Goal: Use online tool/utility: Utilize a website feature to perform a specific function

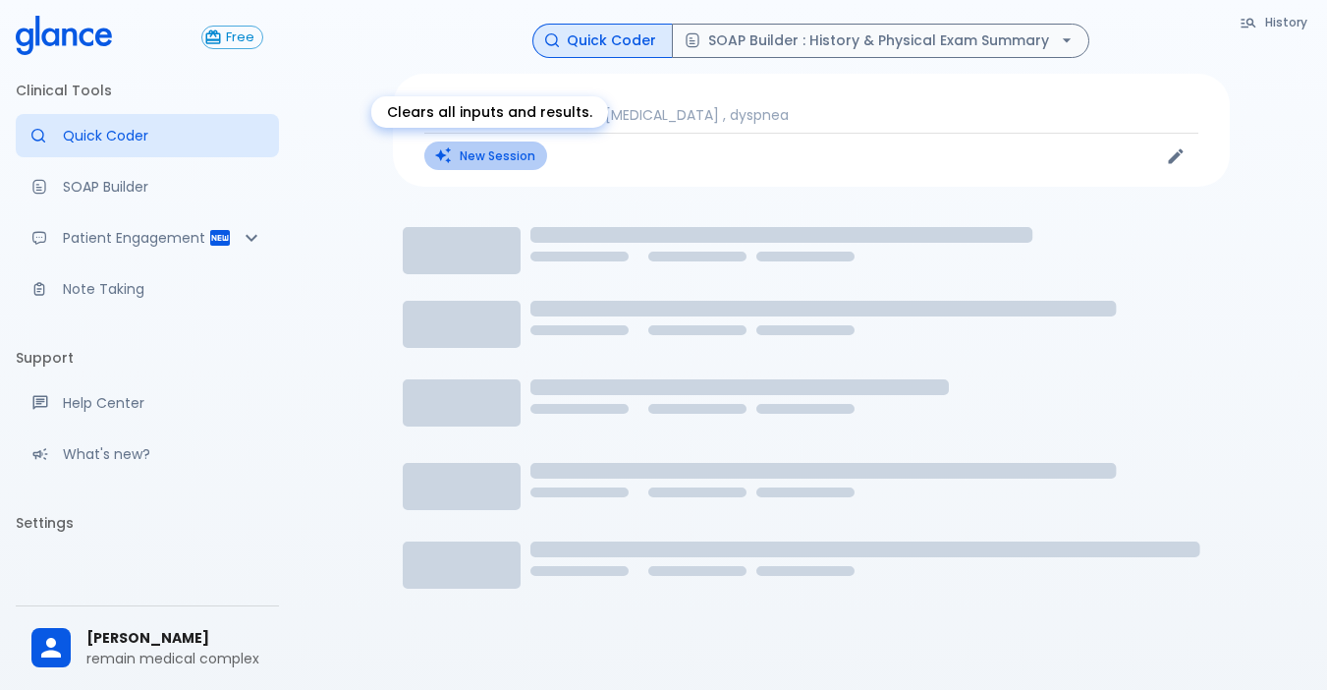
click at [508, 160] on button "New Session" at bounding box center [485, 155] width 123 height 28
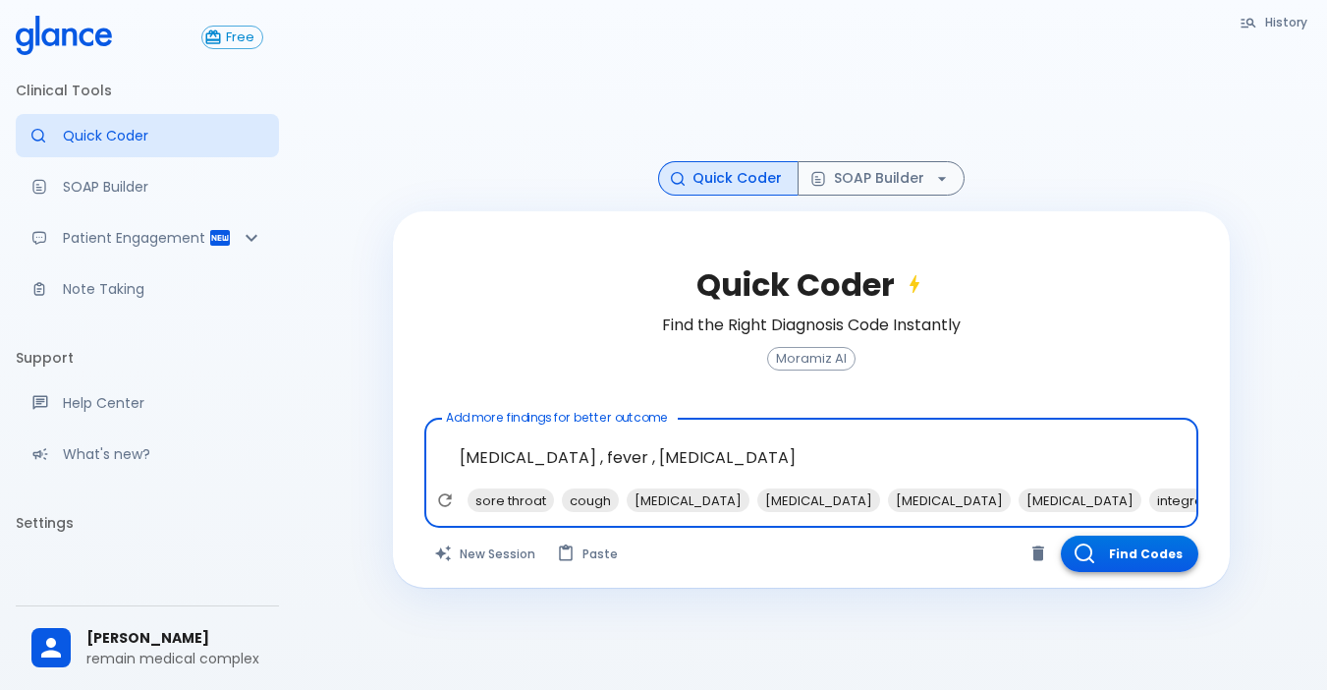
type textarea "[MEDICAL_DATA] , fever , [MEDICAL_DATA]"
click at [1015, 562] on button "Find Codes" at bounding box center [1130, 553] width 138 height 36
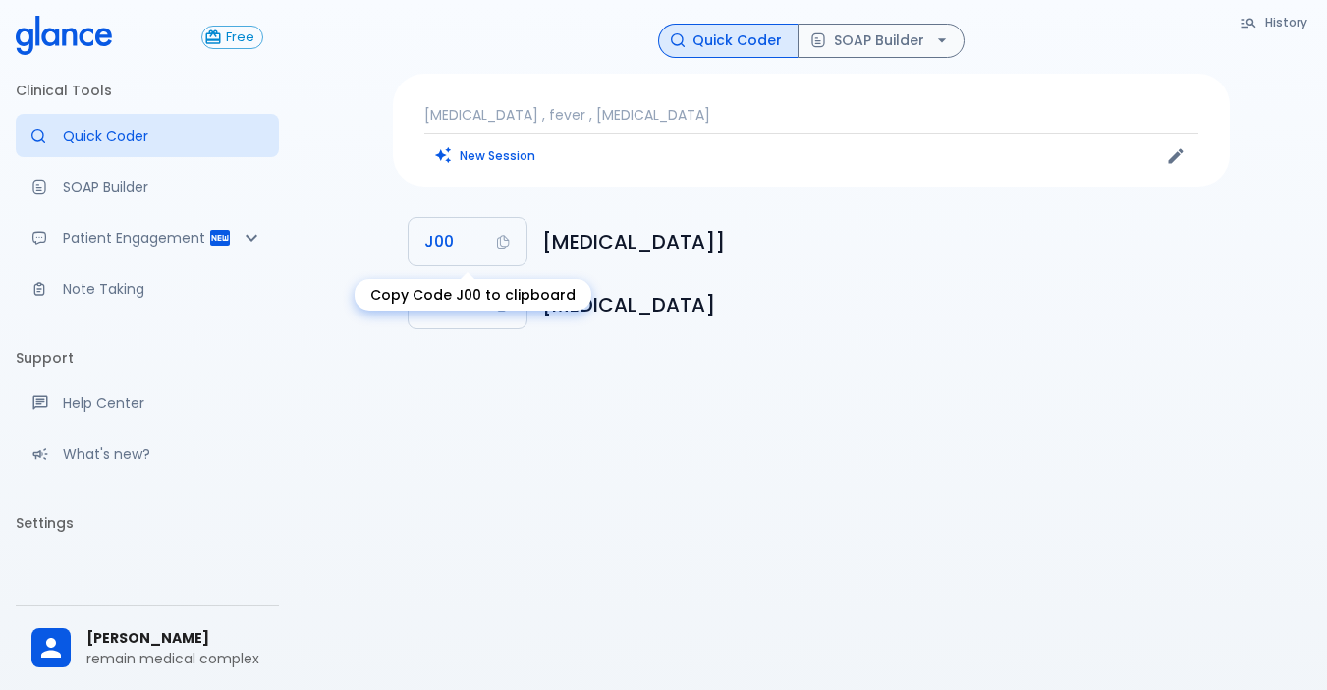
click at [468, 252] on button "J00" at bounding box center [468, 241] width 118 height 47
click at [892, 45] on button "SOAP Builder" at bounding box center [881, 41] width 167 height 34
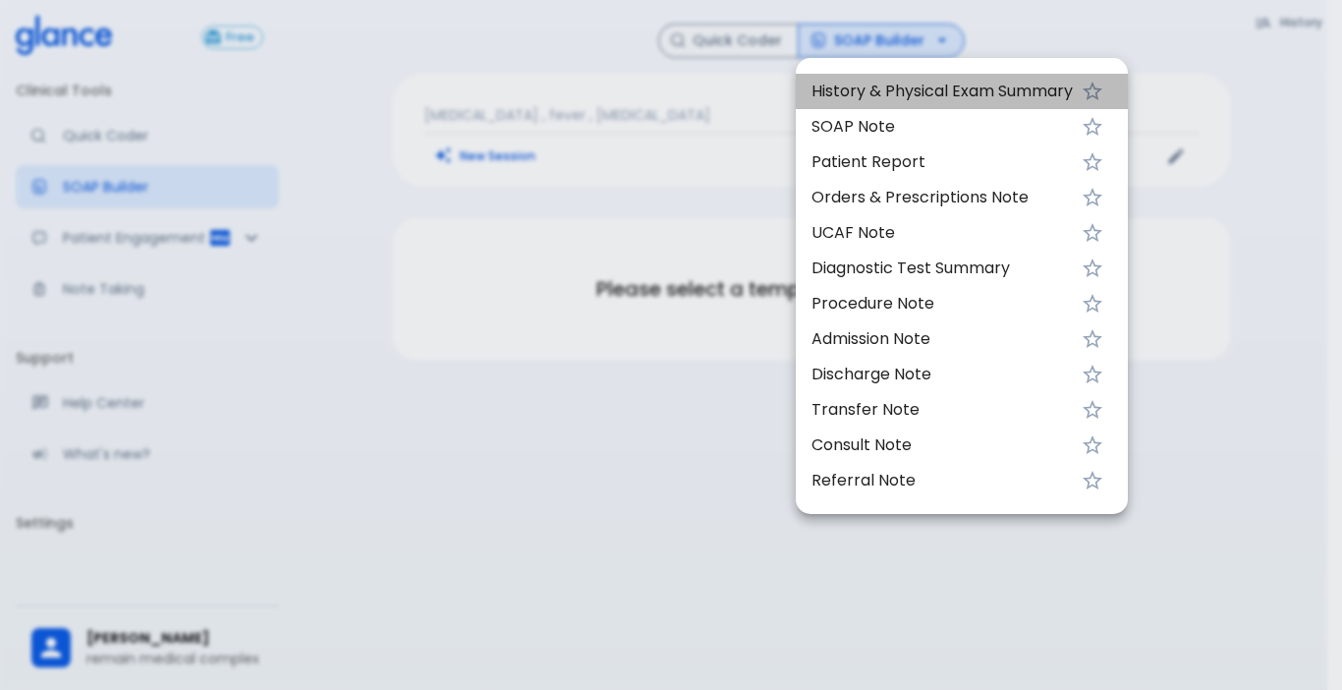
click at [908, 102] on span "History & Physical Exam Summary" at bounding box center [942, 92] width 261 height 24
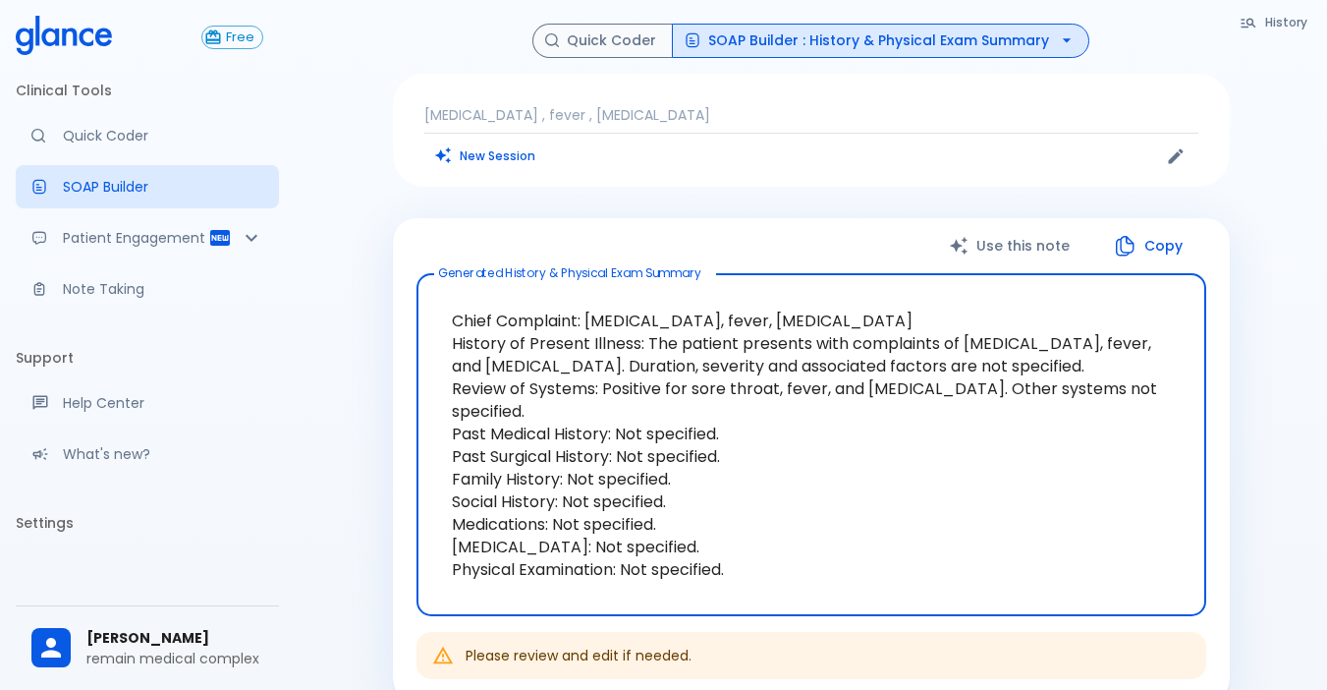
click at [613, 439] on textarea "Chief Complaint: [MEDICAL_DATA], fever, [MEDICAL_DATA] History of Present Illne…" at bounding box center [811, 445] width 762 height 310
drag, startPoint x: 617, startPoint y: 436, endPoint x: 722, endPoint y: 438, distance: 105.2
click at [722, 438] on textarea "Chief Complaint: [MEDICAL_DATA], fever, [MEDICAL_DATA] History of Present Illne…" at bounding box center [811, 445] width 762 height 310
drag, startPoint x: 625, startPoint y: 575, endPoint x: 728, endPoint y: 581, distance: 103.3
click at [728, 581] on textarea "Chief Complaint: [MEDICAL_DATA], fever, [MEDICAL_DATA] History of Present Illne…" at bounding box center [811, 445] width 762 height 310
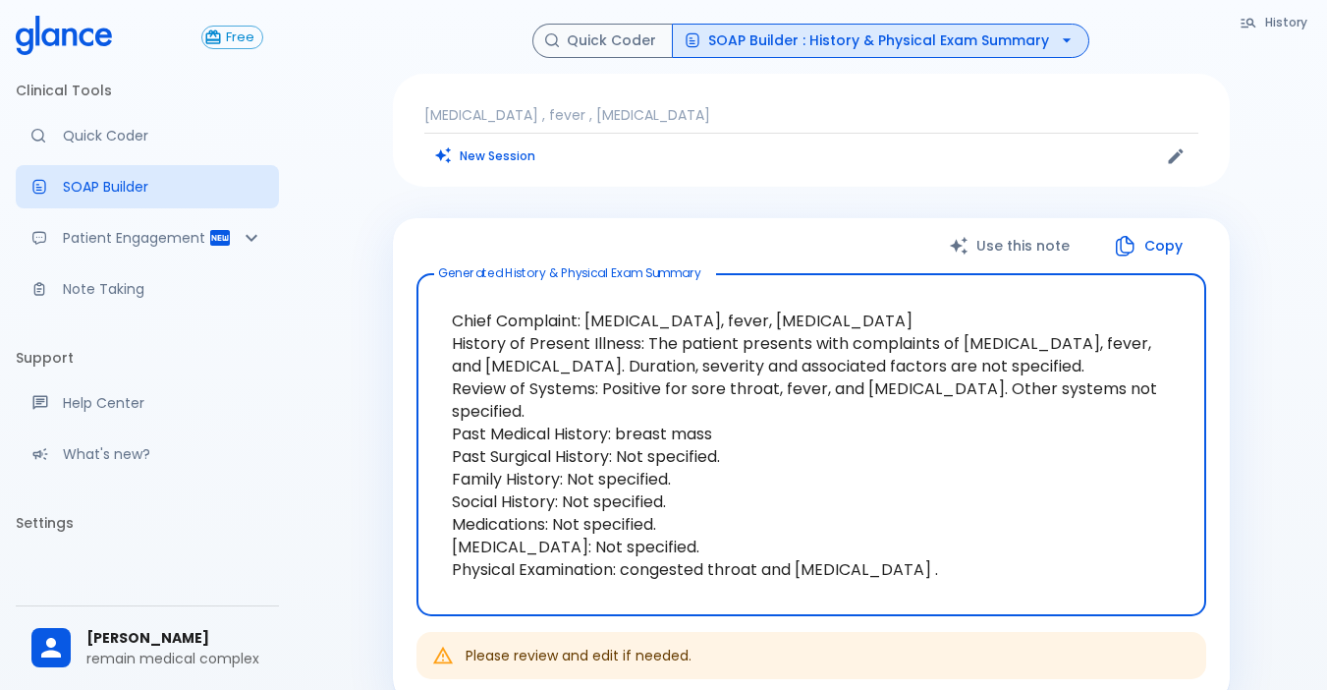
type textarea "Chief Complaint: [MEDICAL_DATA], fever, [MEDICAL_DATA] History of Present Illne…"
click at [1015, 242] on button "Copy" at bounding box center [1150, 246] width 113 height 40
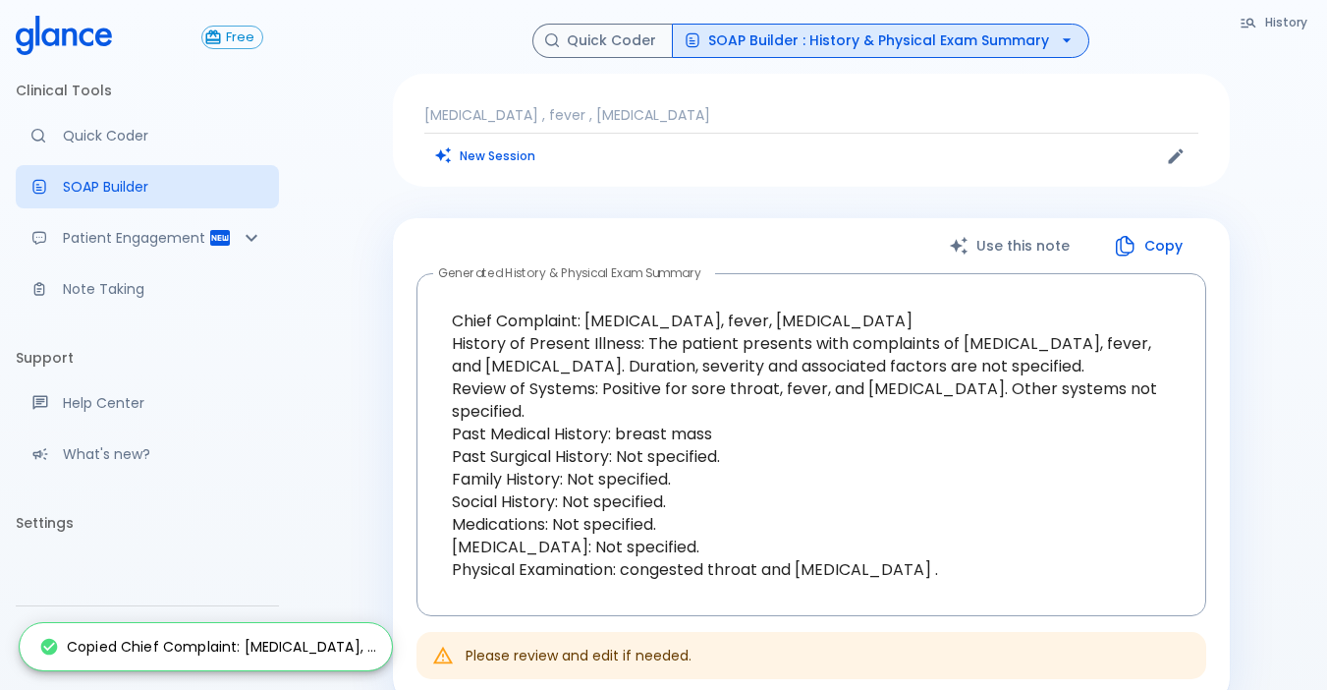
click at [497, 161] on button "New Session" at bounding box center [485, 155] width 123 height 28
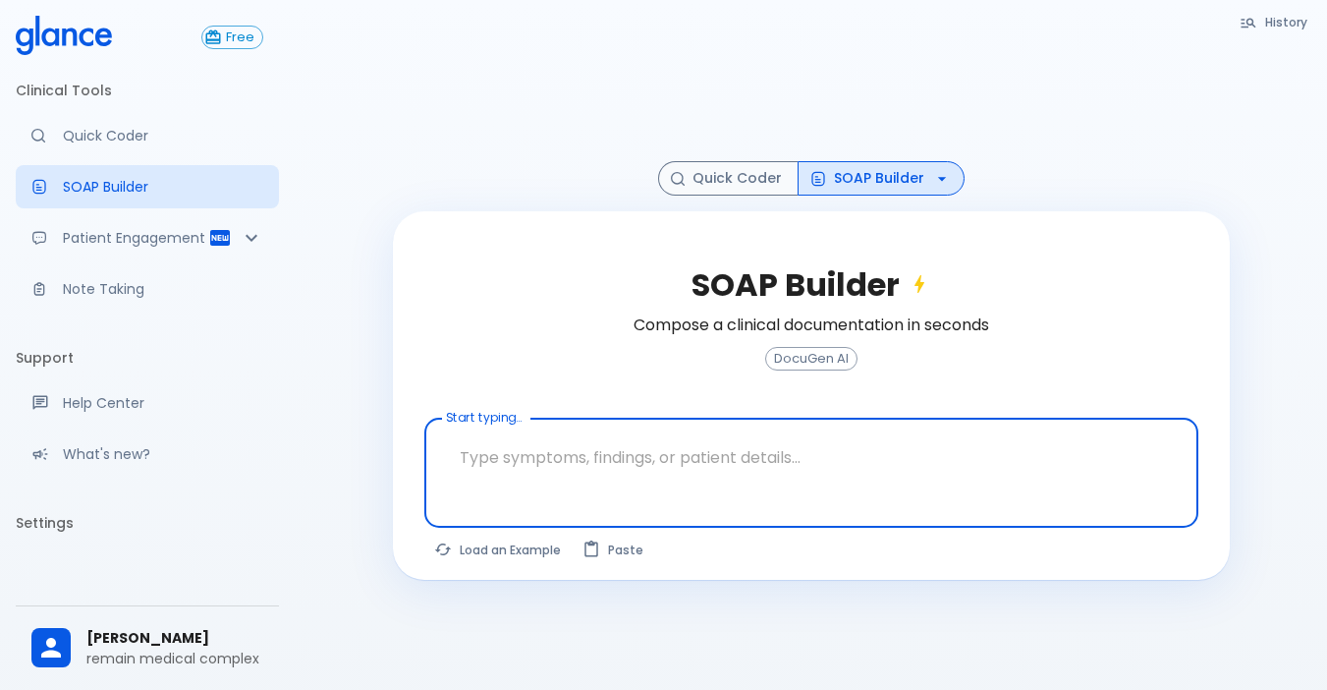
click at [829, 481] on textarea at bounding box center [811, 457] width 747 height 62
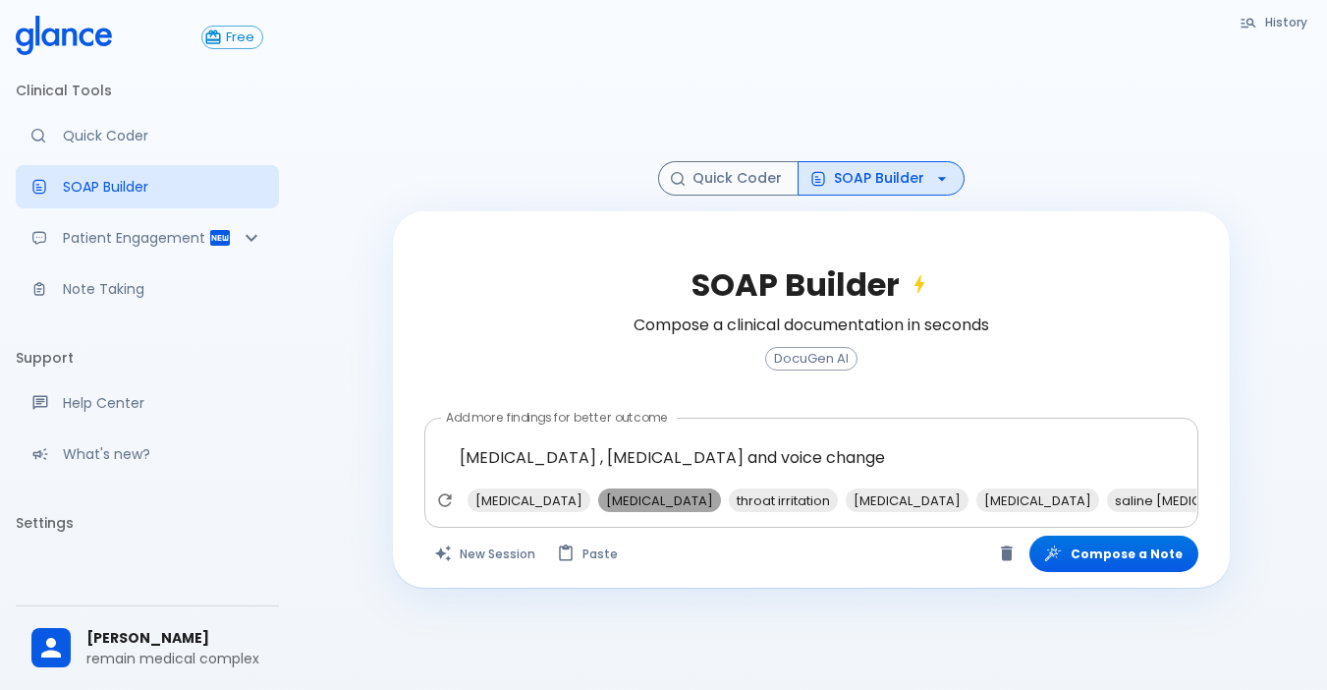
click at [660, 500] on span "[MEDICAL_DATA]" at bounding box center [659, 500] width 123 height 23
type textarea "[MEDICAL_DATA] , [MEDICAL_DATA] and voice change , [MEDICAL_DATA]"
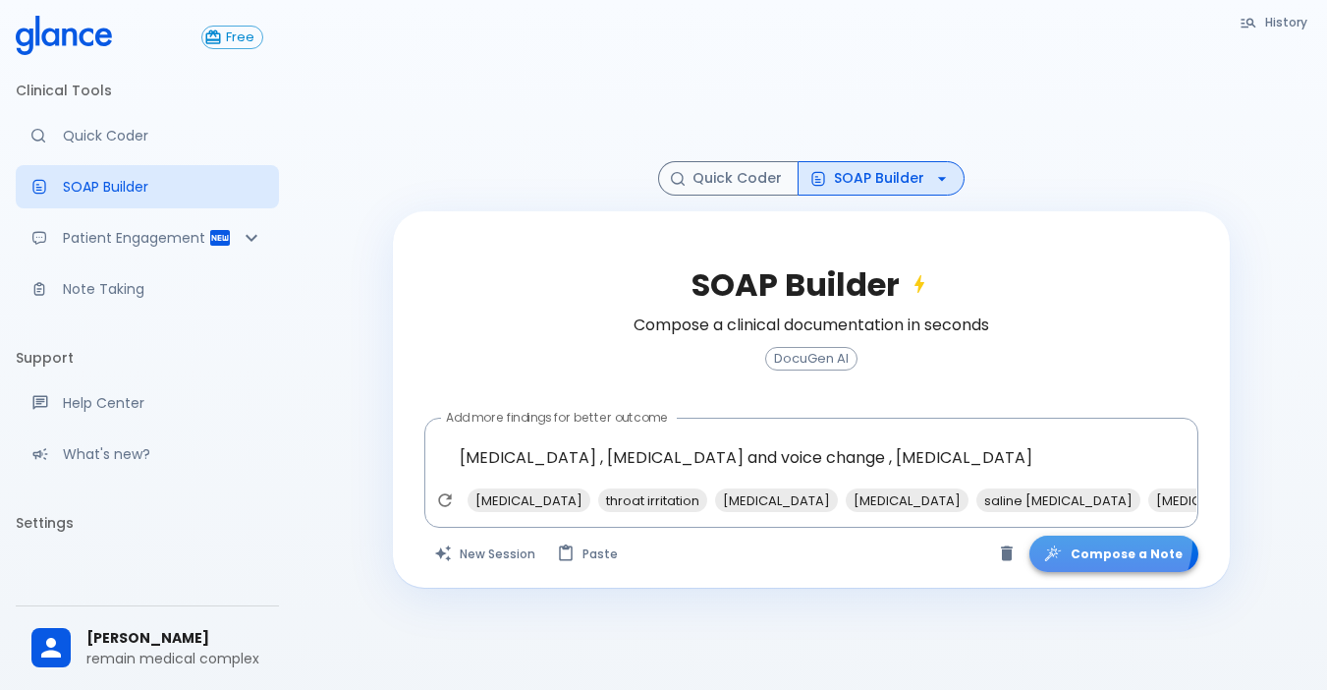
click at [1015, 541] on button "Compose a Note" at bounding box center [1114, 553] width 169 height 36
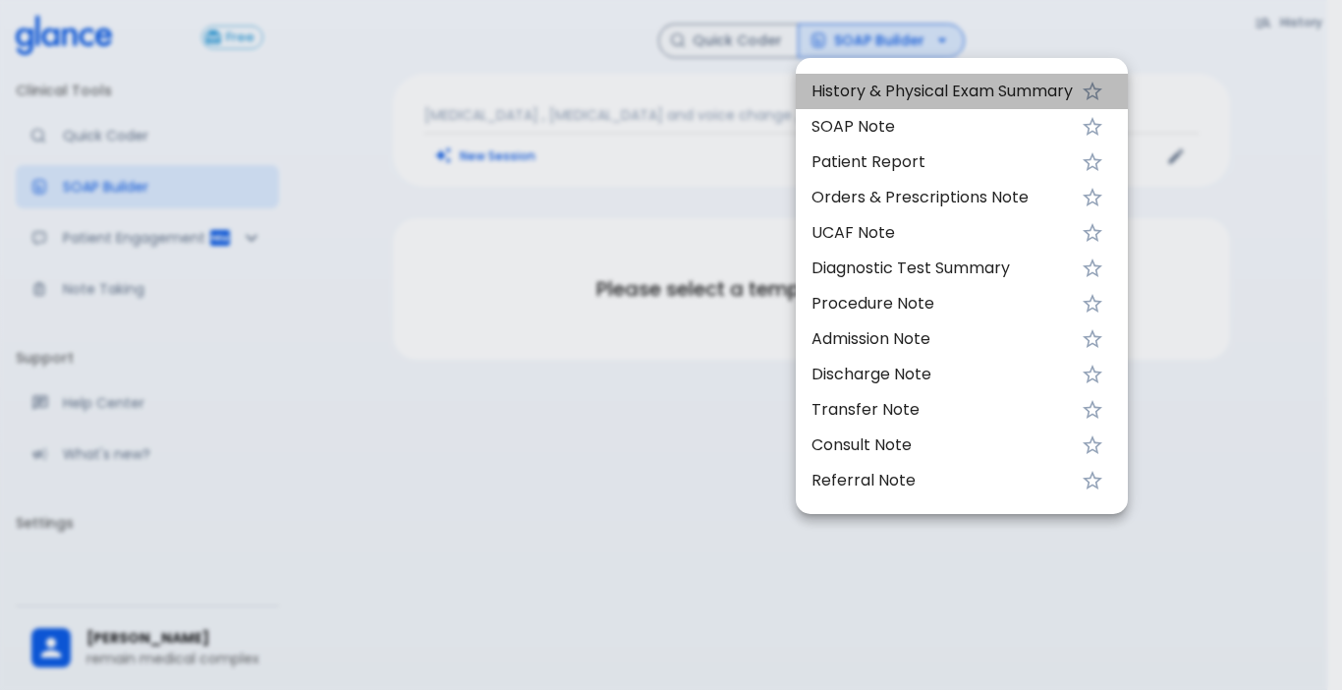
click at [985, 93] on span "History & Physical Exam Summary" at bounding box center [942, 92] width 261 height 24
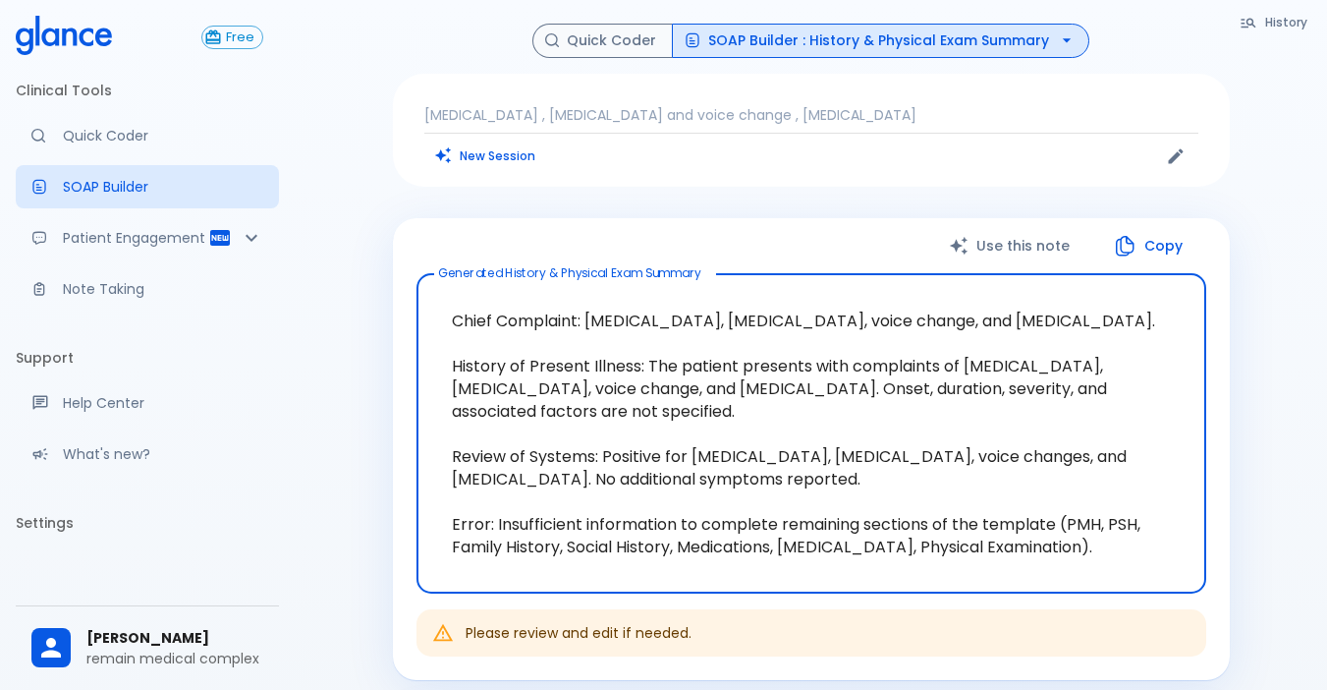
drag, startPoint x: 600, startPoint y: 455, endPoint x: 776, endPoint y: 491, distance: 179.6
click at [776, 491] on textarea "Chief Complaint: [MEDICAL_DATA], [MEDICAL_DATA], voice change, and [MEDICAL_DAT…" at bounding box center [811, 434] width 762 height 288
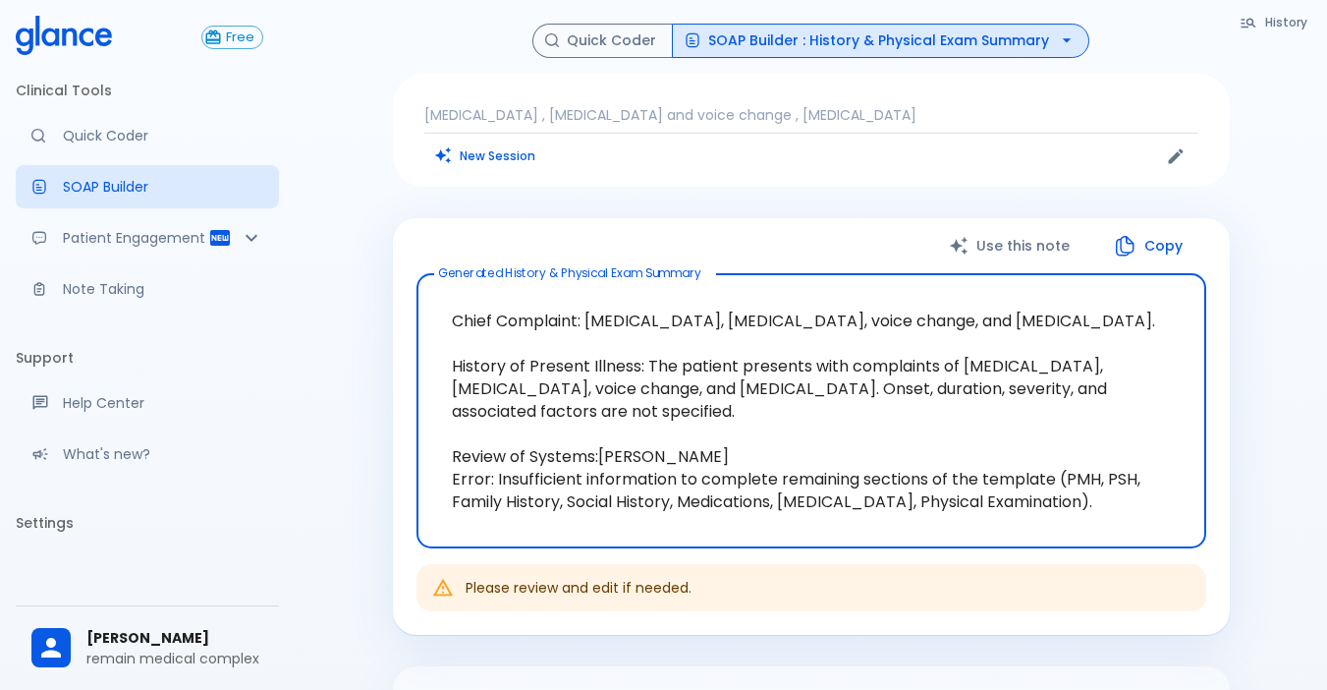
type textarea "Chief Complaint: [MEDICAL_DATA], [MEDICAL_DATA], voice change, and [MEDICAL_DAT…"
click at [627, 533] on div "Chief Complaint: [MEDICAL_DATA], [MEDICAL_DATA], voice change, and [MEDICAL_DAT…" at bounding box center [812, 410] width 790 height 275
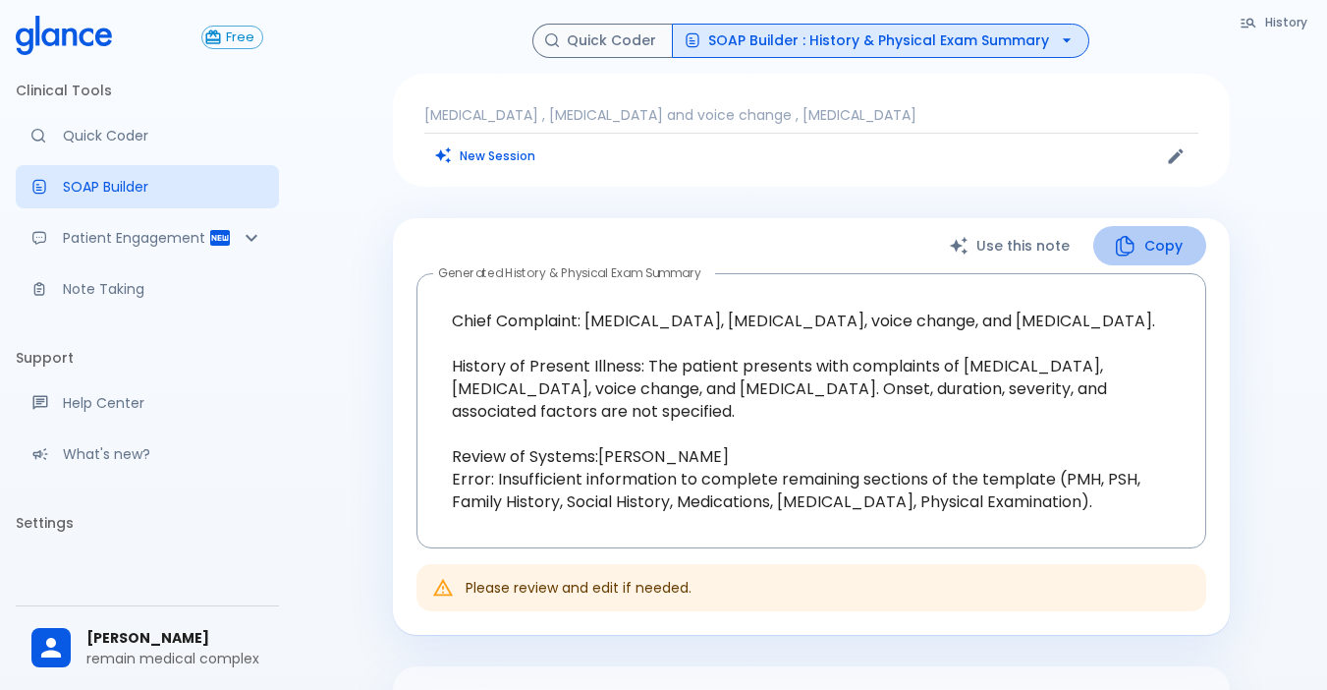
click at [1015, 248] on button "Copy" at bounding box center [1150, 246] width 113 height 40
